Goal: Find specific page/section: Find specific page/section

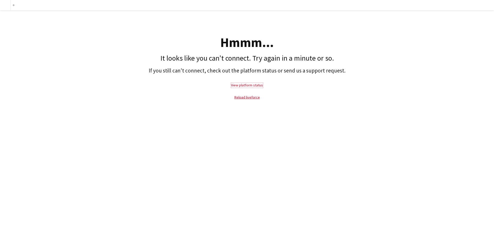
click at [248, 83] on link "View platform status" at bounding box center [247, 85] width 32 height 5
click at [244, 99] on link "Reload liveforce" at bounding box center [247, 97] width 25 height 5
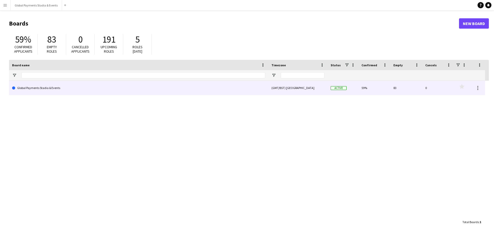
click at [51, 85] on link "Global Payments Stadia & Events" at bounding box center [138, 88] width 253 height 14
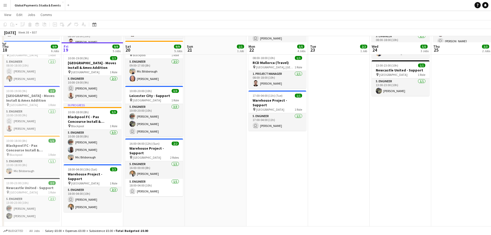
scroll to position [105, 0]
